Goal: Information Seeking & Learning: Learn about a topic

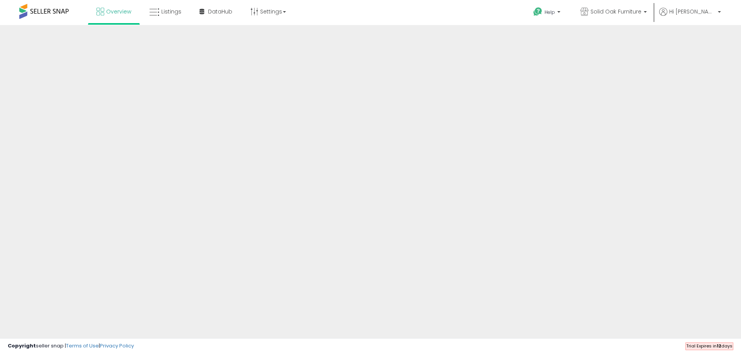
click at [381, 120] on div at bounding box center [370, 185] width 741 height 320
click at [212, 13] on span "DataHub" at bounding box center [220, 12] width 24 height 8
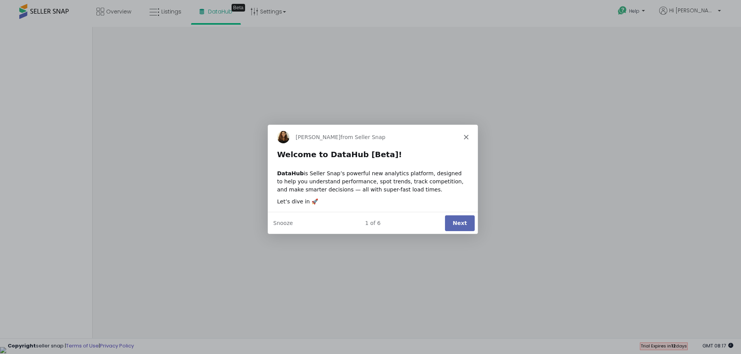
click at [456, 219] on button "Next" at bounding box center [459, 223] width 30 height 16
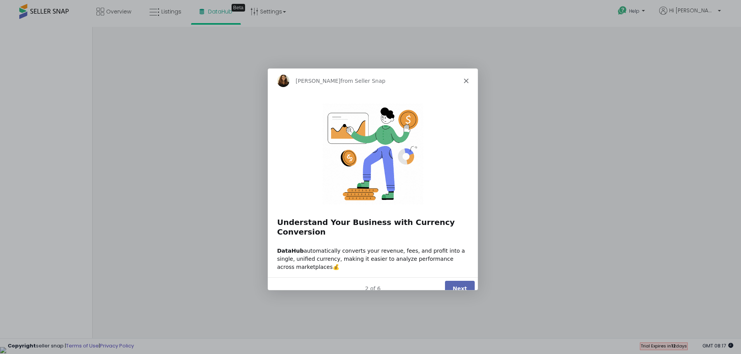
click at [455, 281] on button "Next" at bounding box center [459, 289] width 30 height 16
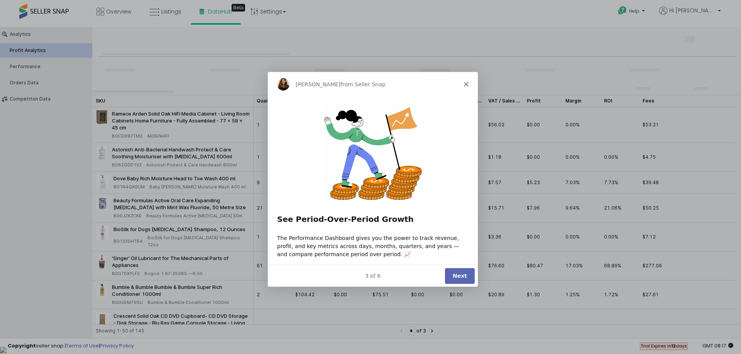
click at [468, 282] on button "Next" at bounding box center [459, 276] width 30 height 16
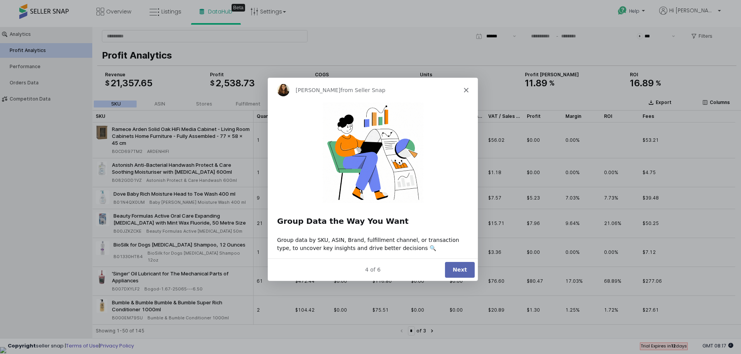
click at [456, 273] on button "Next" at bounding box center [459, 270] width 30 height 16
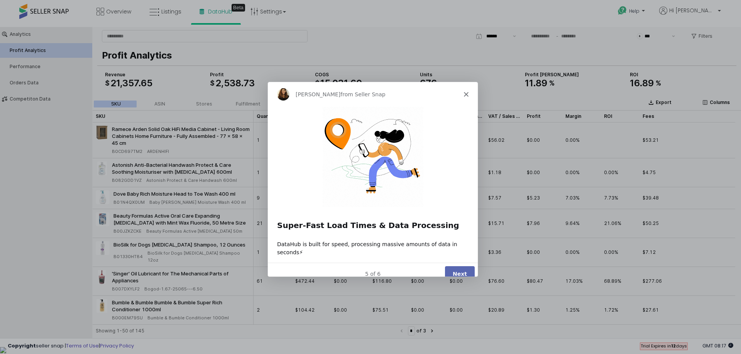
click at [461, 270] on button "Next" at bounding box center [459, 274] width 30 height 16
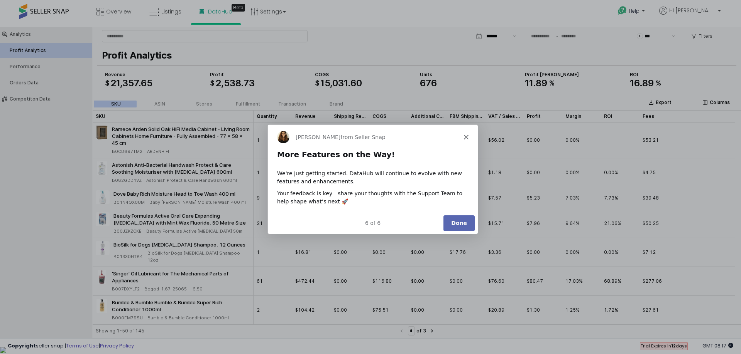
click at [457, 231] on div "6 of 6 Done" at bounding box center [372, 222] width 210 height 22
click at [454, 224] on button "Done" at bounding box center [458, 223] width 31 height 16
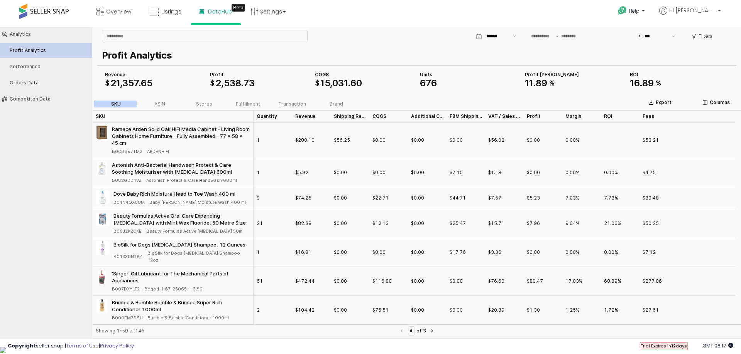
click at [24, 91] on div "Analytics Profit Analytics Performance Orders Data Competiton Data" at bounding box center [46, 66] width 98 height 79
click at [23, 86] on button "Orders Data" at bounding box center [46, 83] width 98 height 15
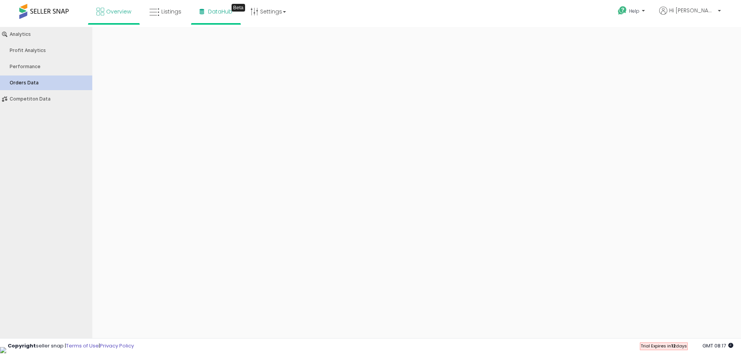
type input "***"
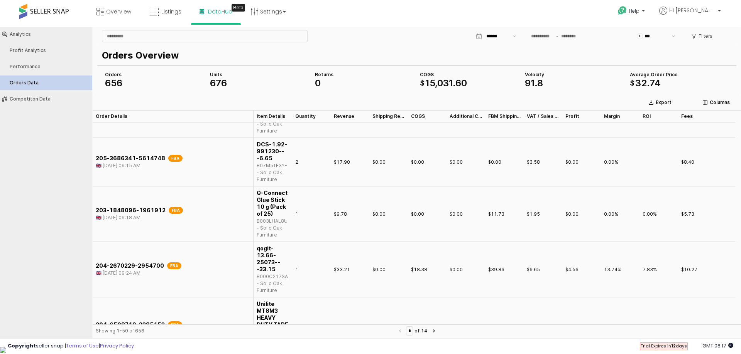
scroll to position [1080, 0]
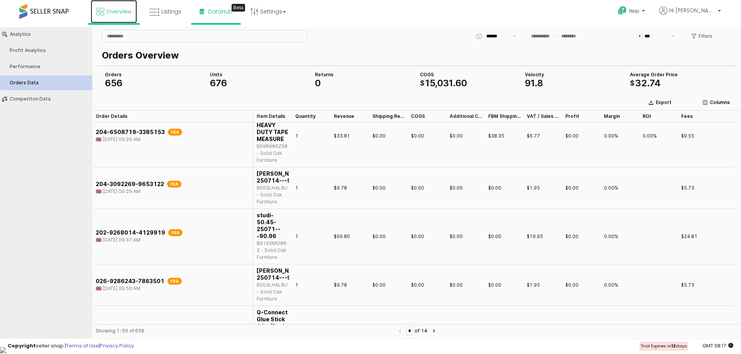
click at [97, 6] on link "Overview" at bounding box center [114, 11] width 46 height 23
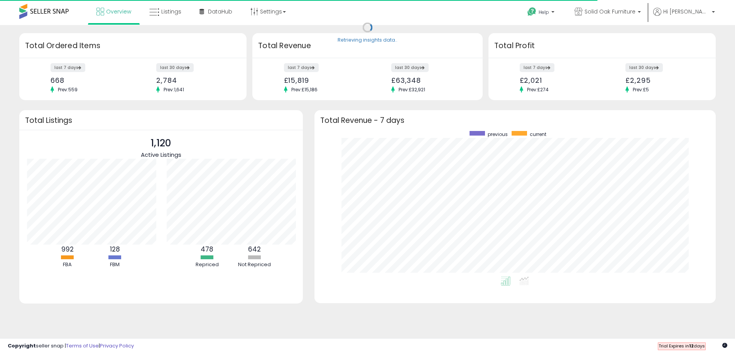
scroll to position [146, 386]
